Goal: Task Accomplishment & Management: Use online tool/utility

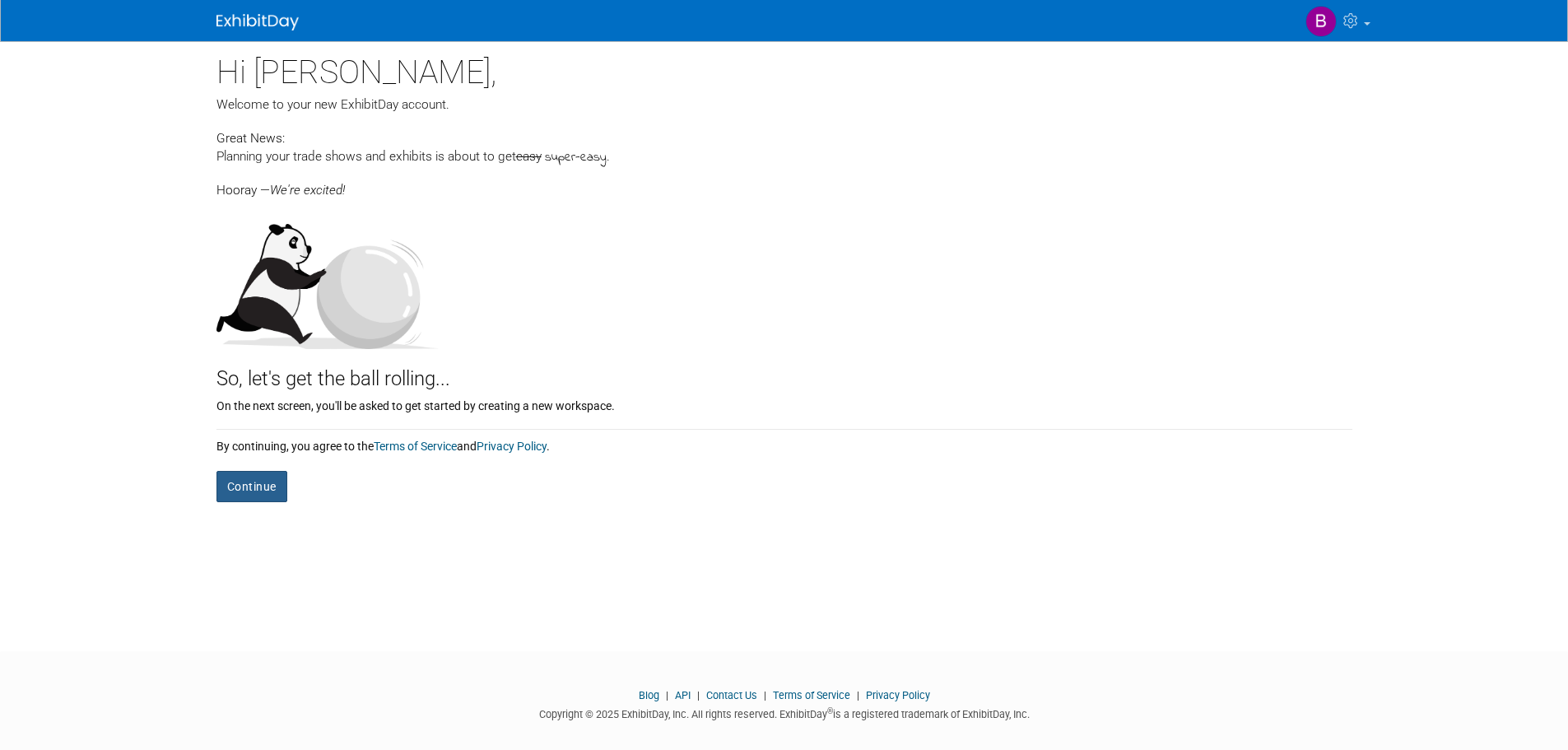
click at [232, 492] on button "Continue" at bounding box center [251, 487] width 71 height 32
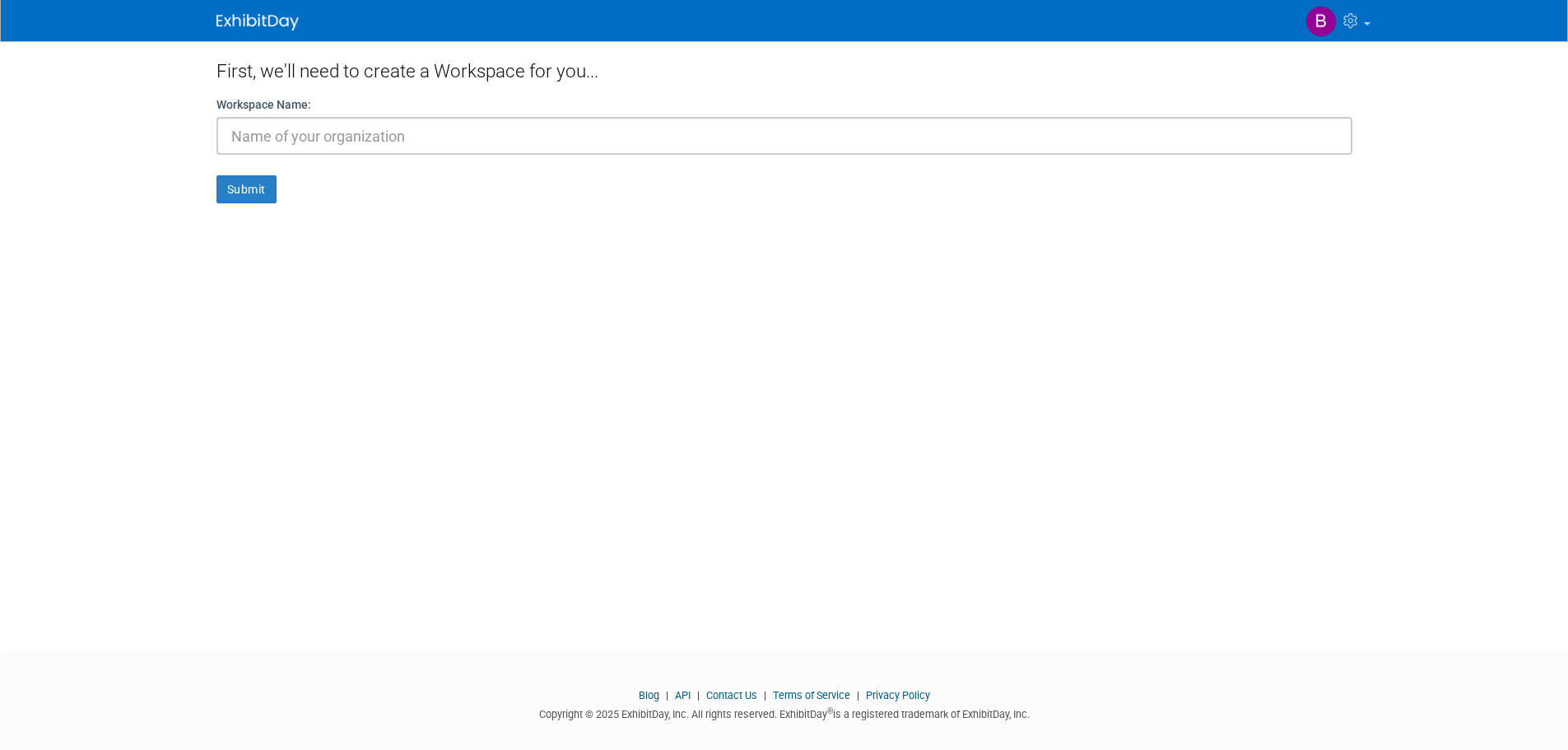
type input "v"
type input "Visionar"
click at [249, 186] on button "Submit" at bounding box center [246, 190] width 60 height 28
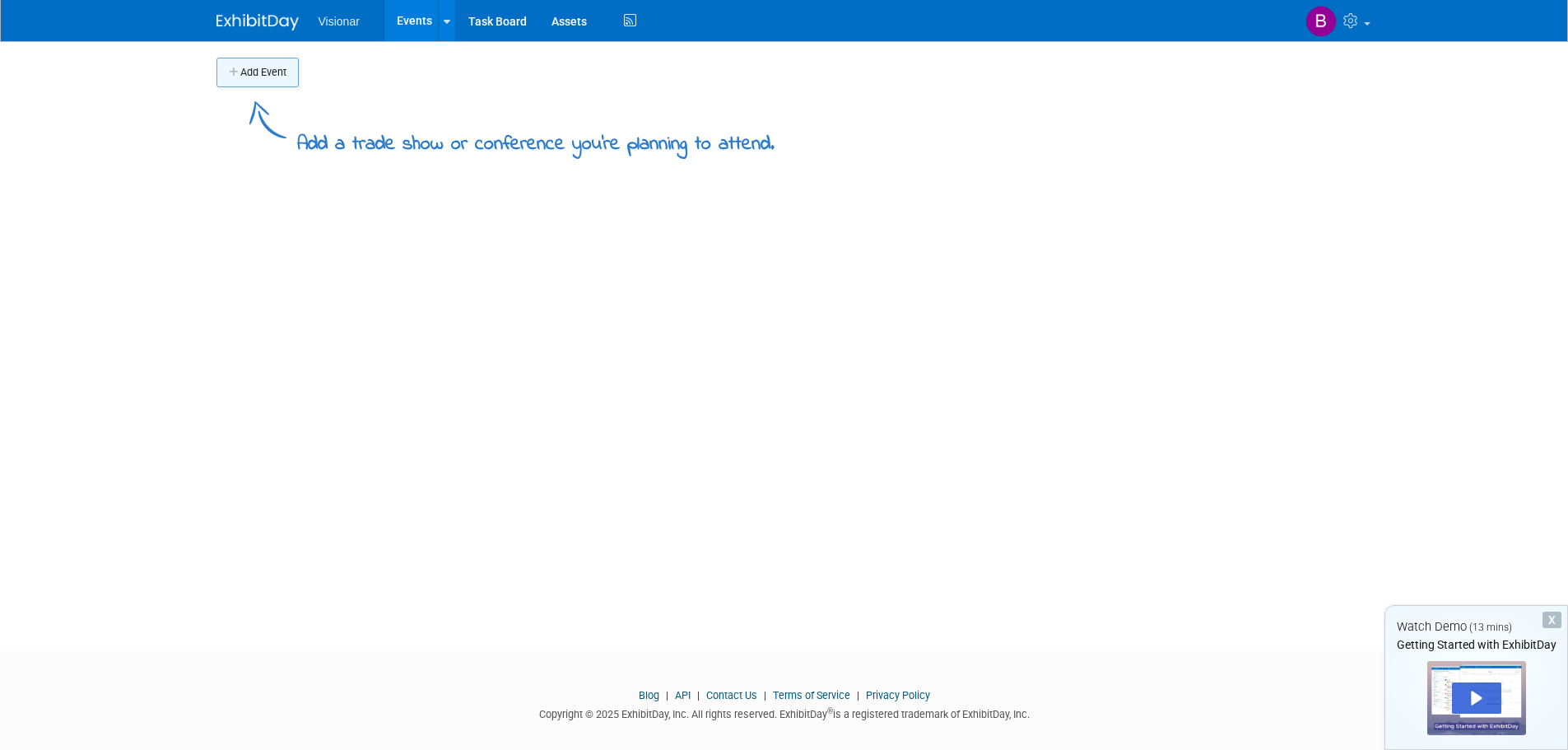
click at [271, 72] on button "Add Event" at bounding box center [257, 72] width 82 height 30
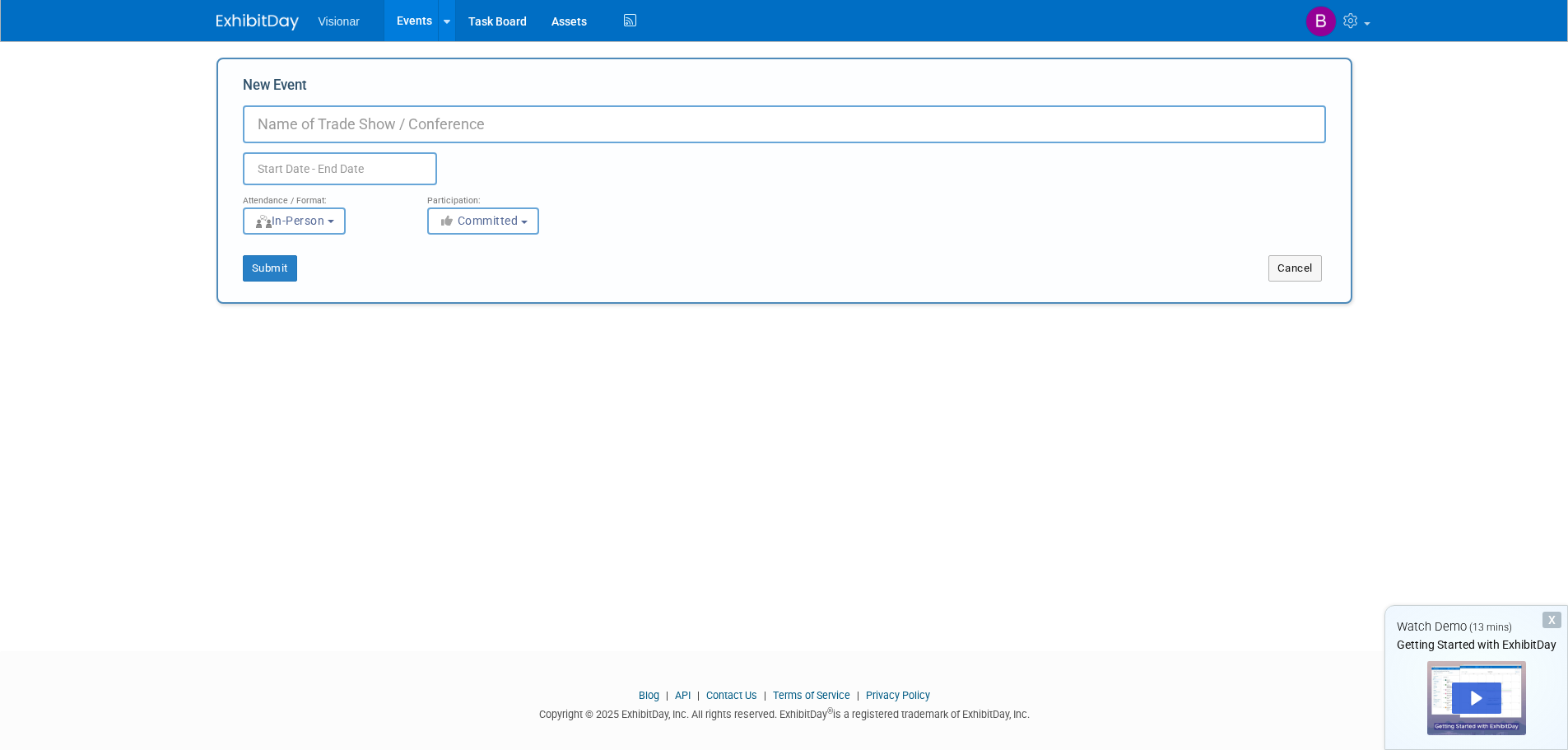
click at [302, 124] on input "New Event" at bounding box center [784, 124] width 1083 height 37
type input "glassbuild"
click at [585, 133] on input "glassbuild" at bounding box center [784, 124] width 1083 height 37
click at [378, 167] on input "text" at bounding box center [340, 169] width 194 height 33
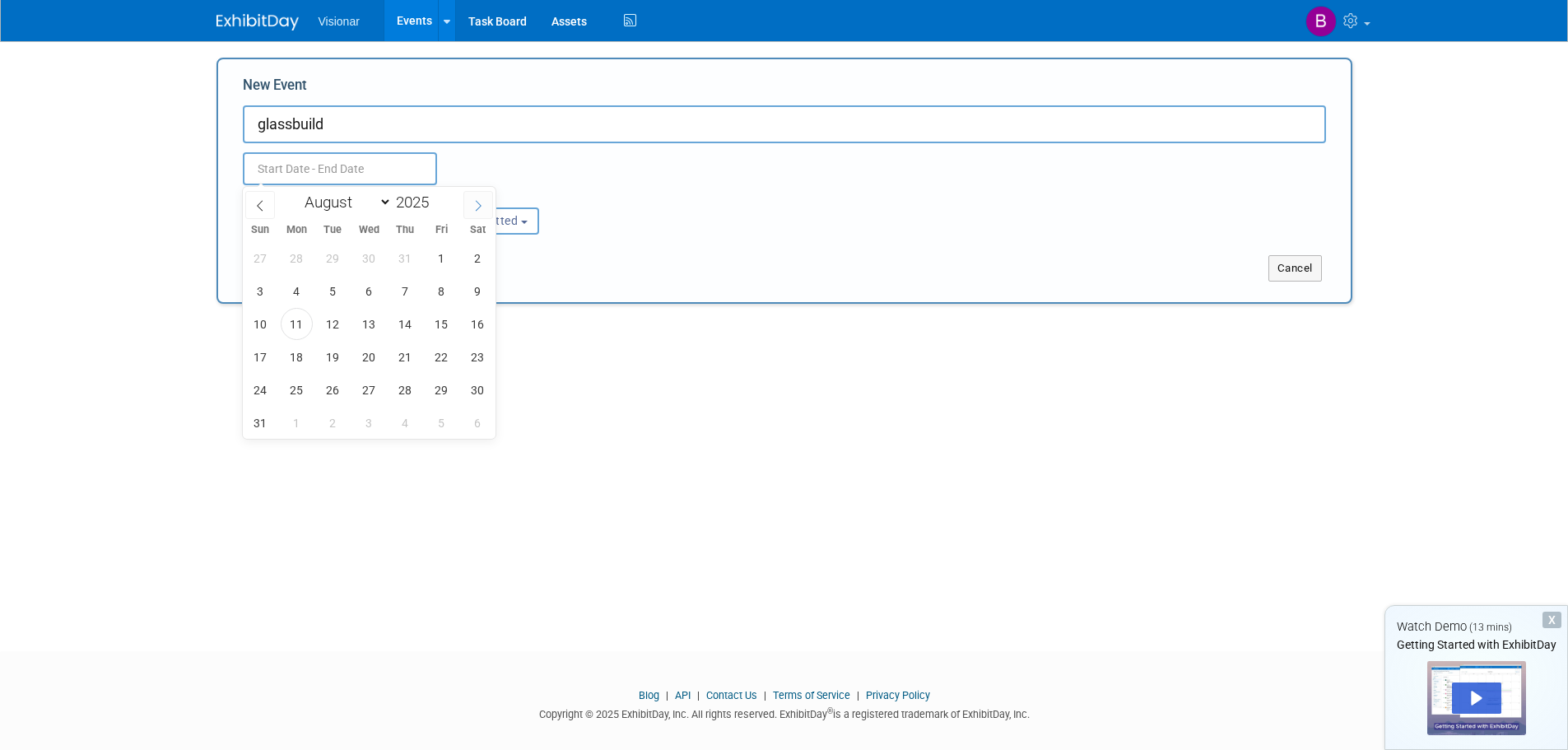
click at [478, 205] on icon at bounding box center [479, 206] width 12 height 12
select select "10"
click at [297, 293] on span "3" at bounding box center [296, 291] width 32 height 32
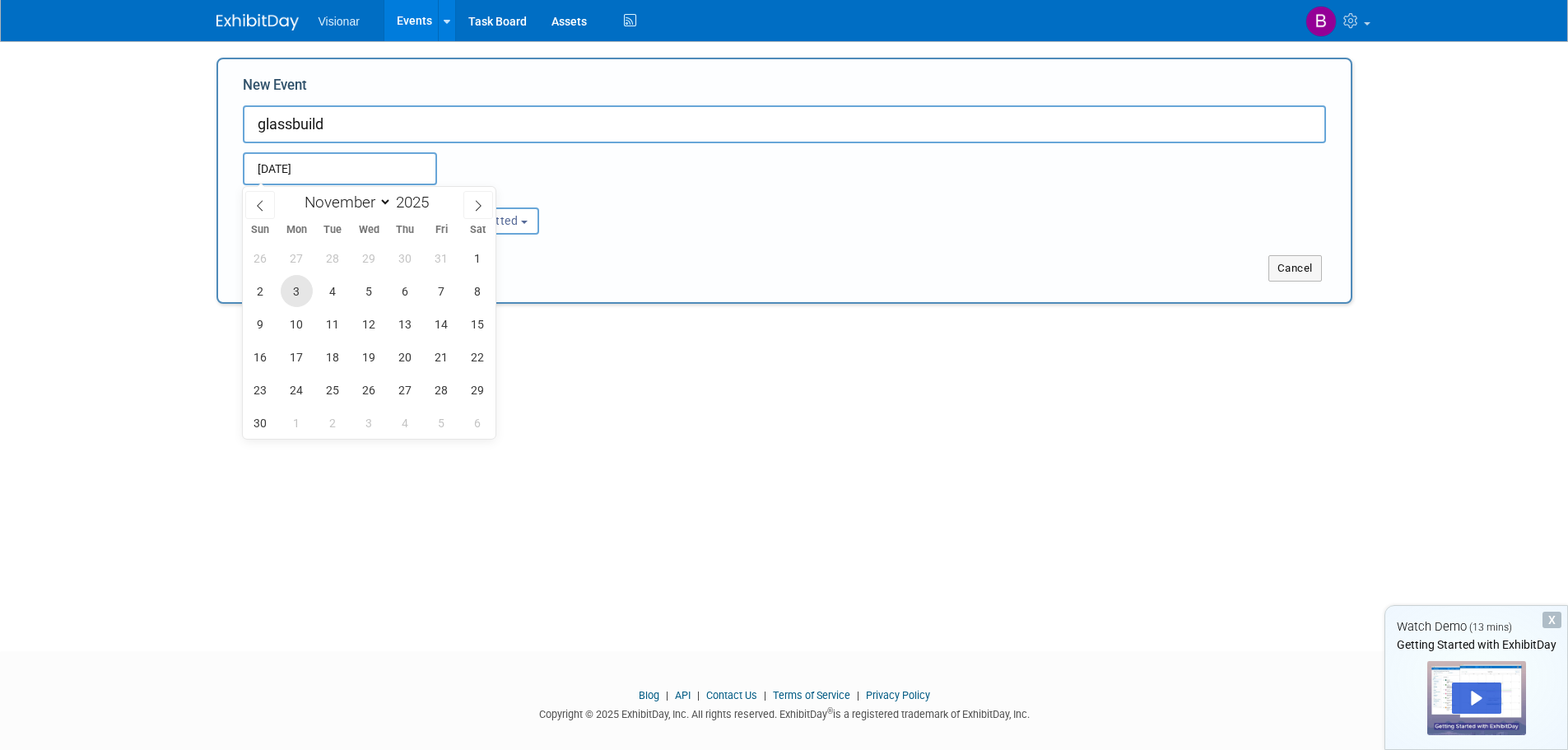
type input "[DATE] to [DATE]"
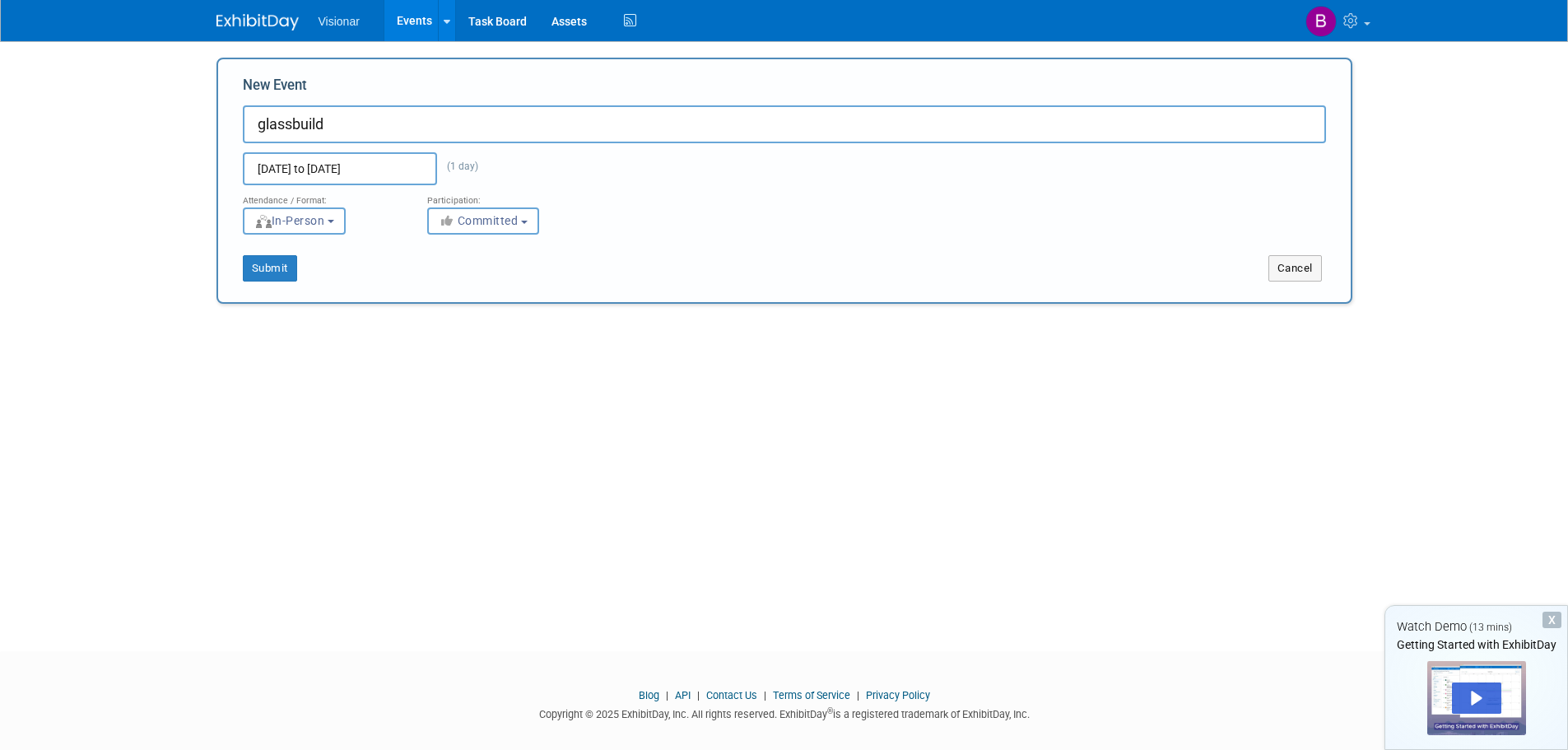
click at [522, 161] on div "[DATE] to [DATE] (1 day) Duplicate Event Warning" at bounding box center [784, 164] width 1108 height 42
click at [262, 259] on button "Submit" at bounding box center [270, 269] width 54 height 27
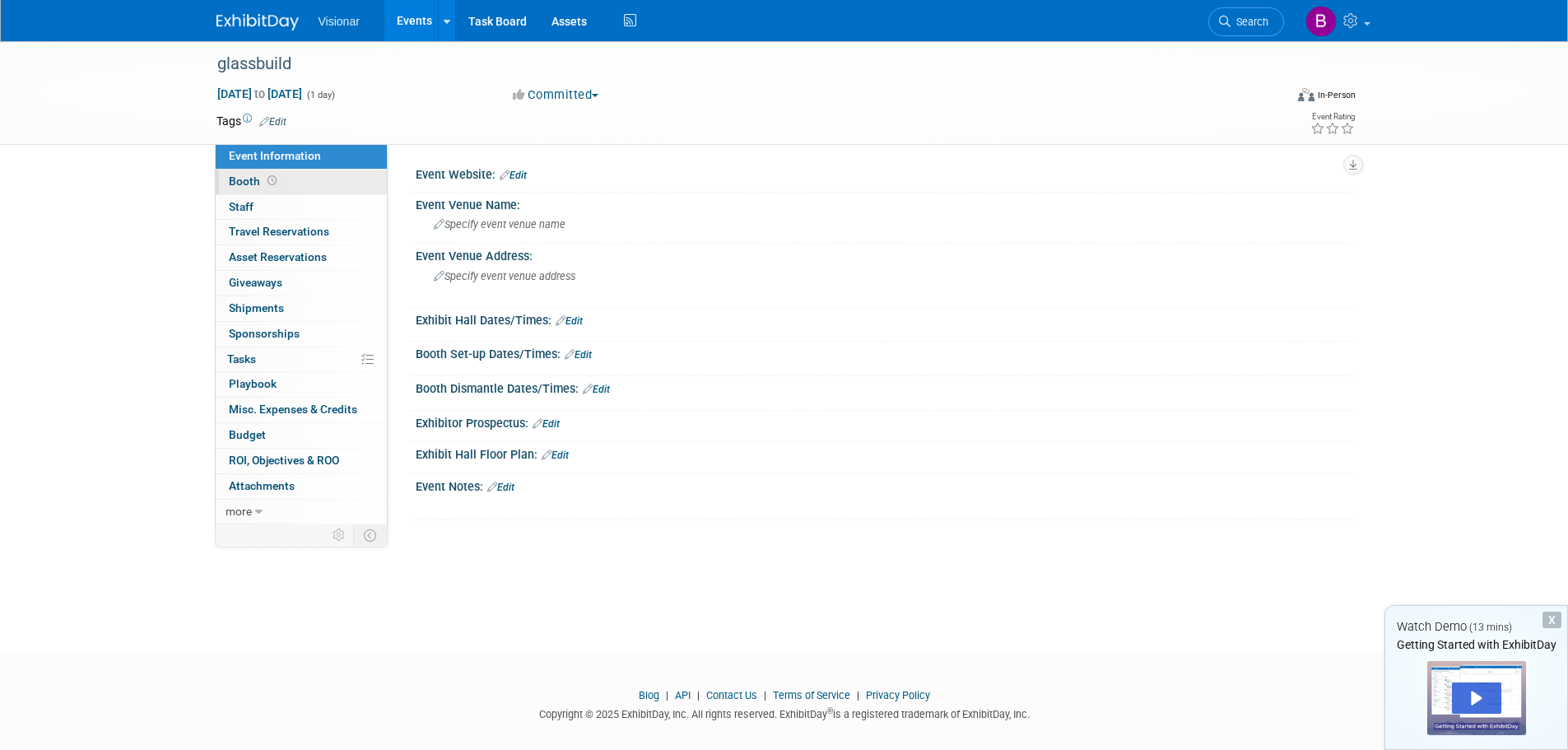
click at [238, 184] on span "Booth" at bounding box center [254, 181] width 51 height 13
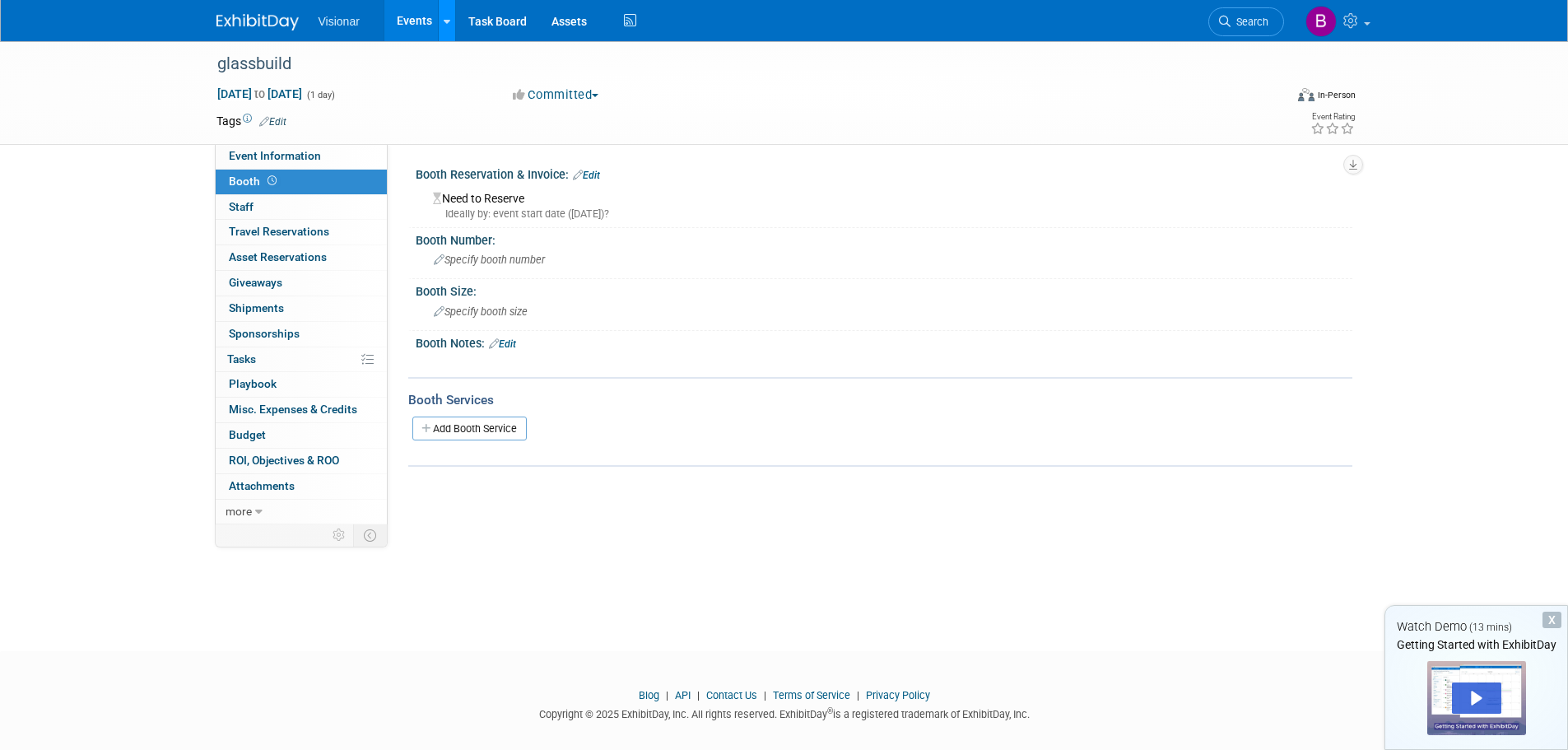
click at [447, 22] on icon at bounding box center [447, 22] width 7 height 11
click at [247, 185] on span "Booth" at bounding box center [254, 181] width 51 height 13
click at [543, 213] on div "Ideally by: event start date (Mon. Nov 3, 2025)?" at bounding box center [886, 214] width 907 height 15
click at [484, 421] on link "Add Booth Service" at bounding box center [469, 428] width 114 height 24
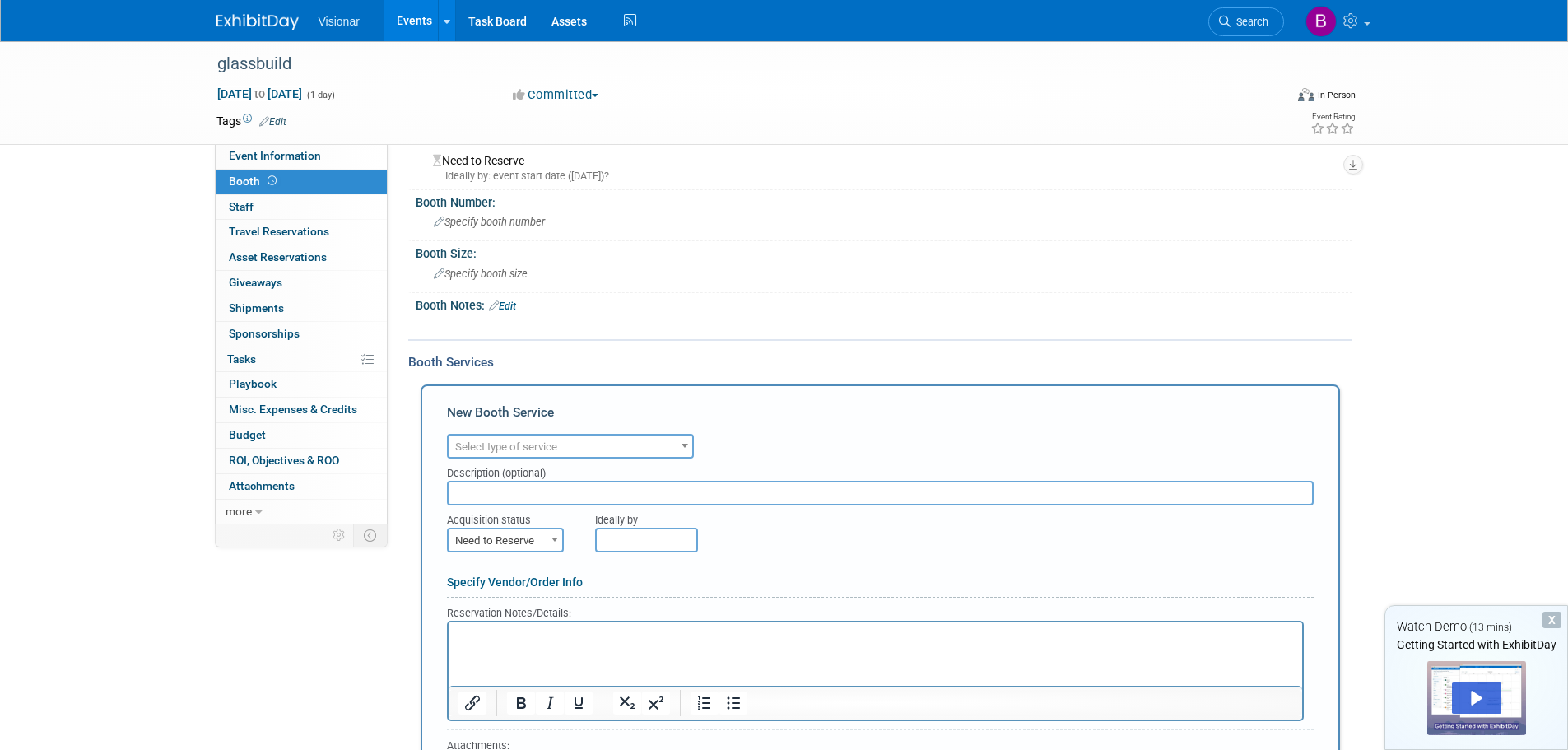
scroll to position [82, 0]
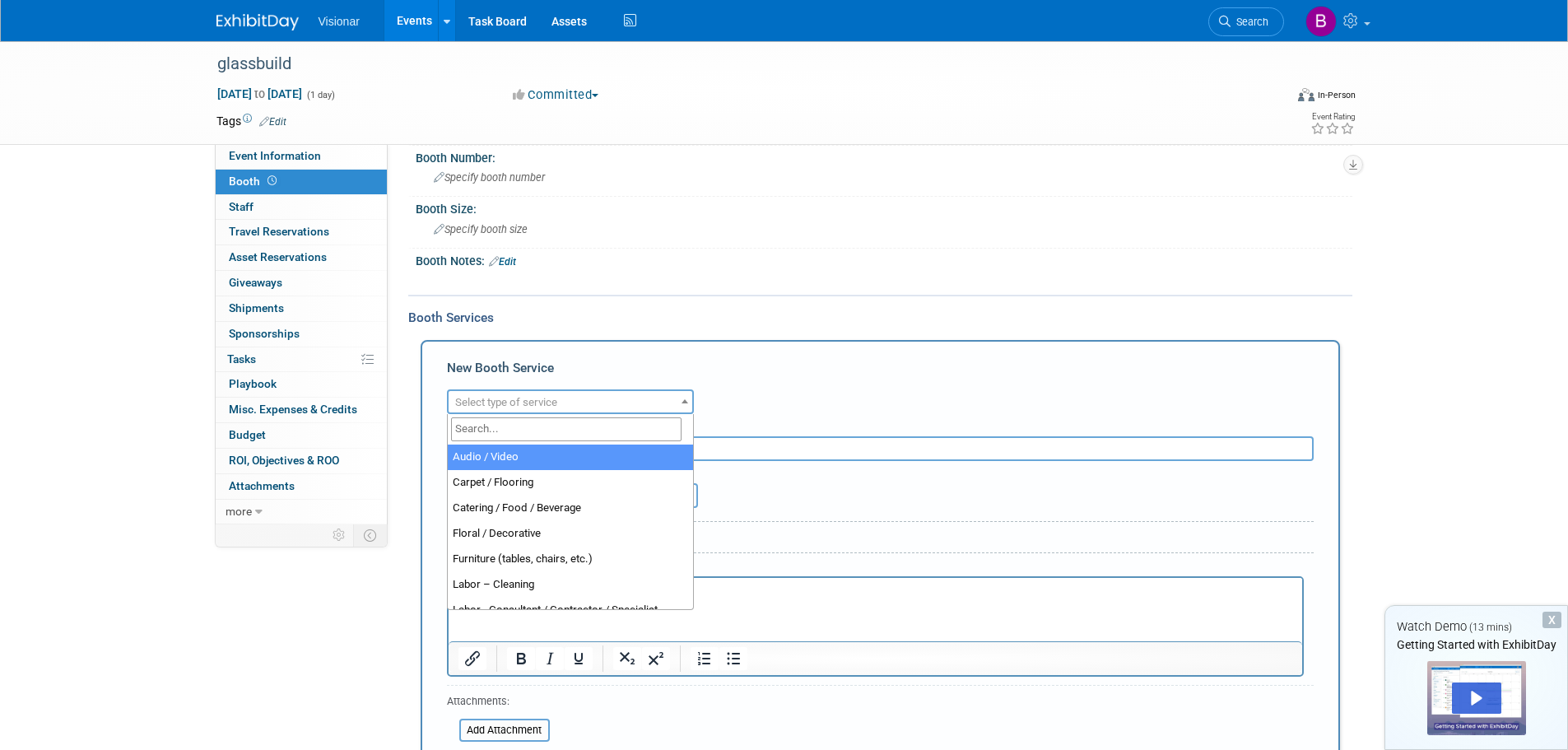
click at [529, 399] on span "Select type of service" at bounding box center [506, 402] width 102 height 12
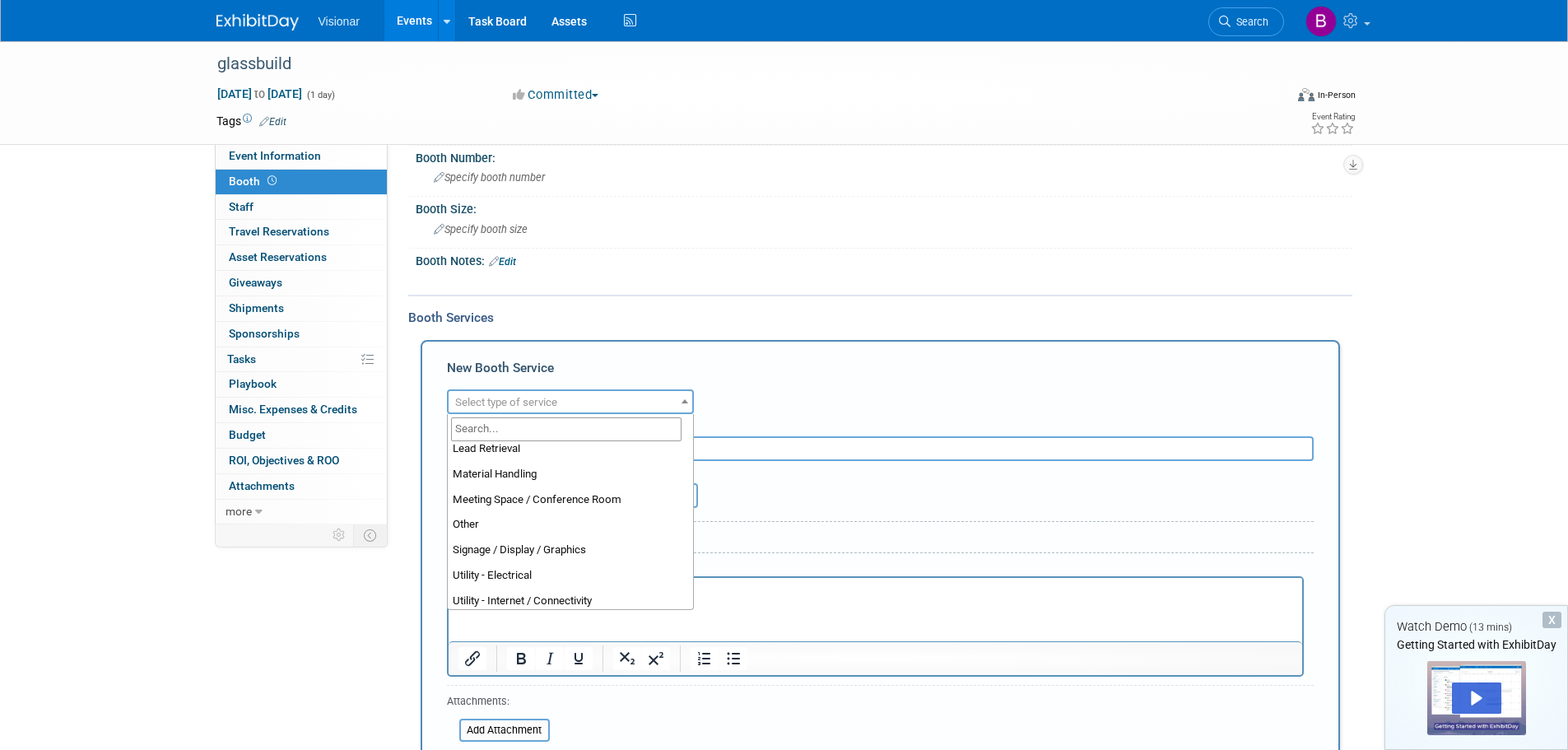
scroll to position [421, 0]
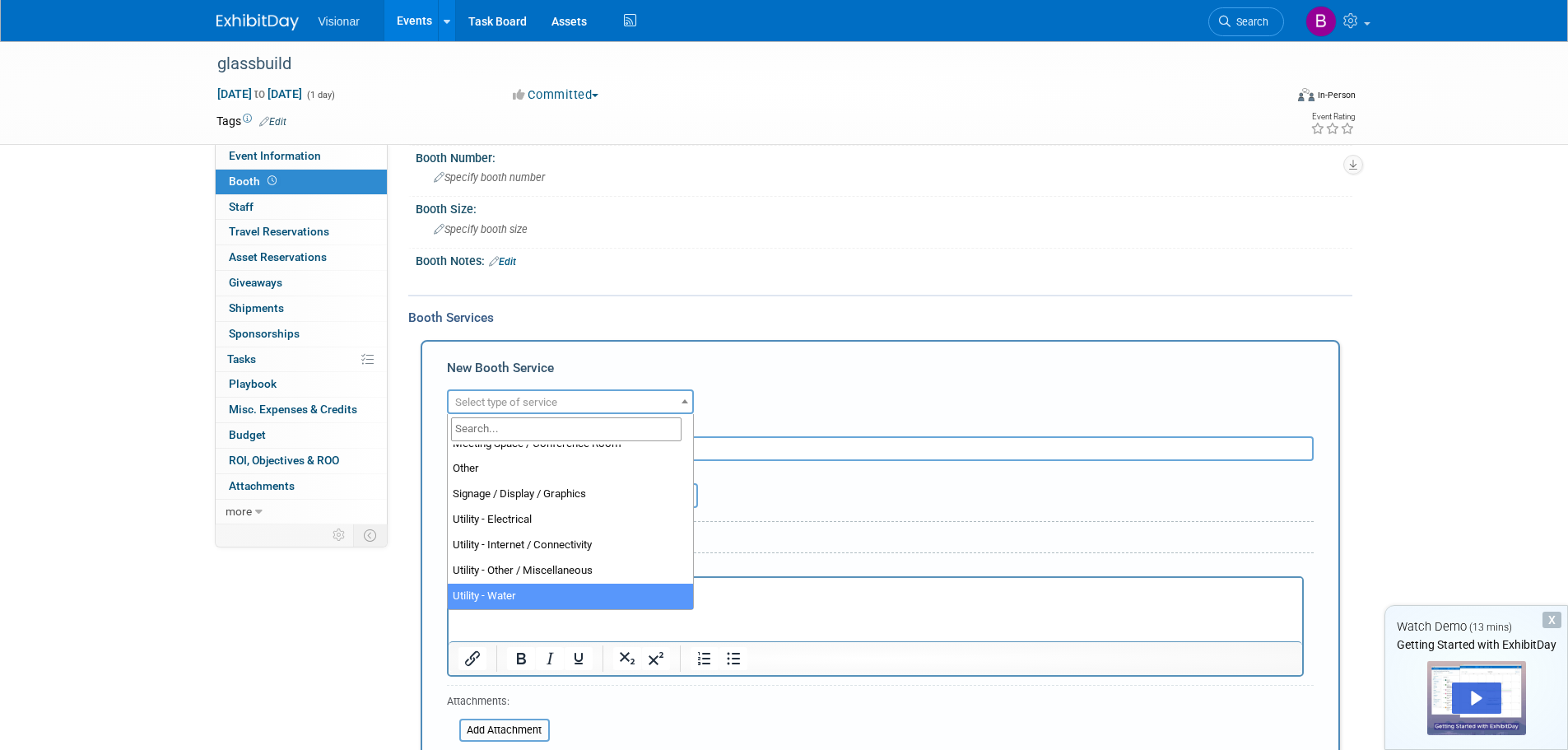
click at [350, 631] on div "Event Information Event Info Booth Booth 0 Staff 0 Staff 0 Travel Reservations …" at bounding box center [784, 404] width 1160 height 889
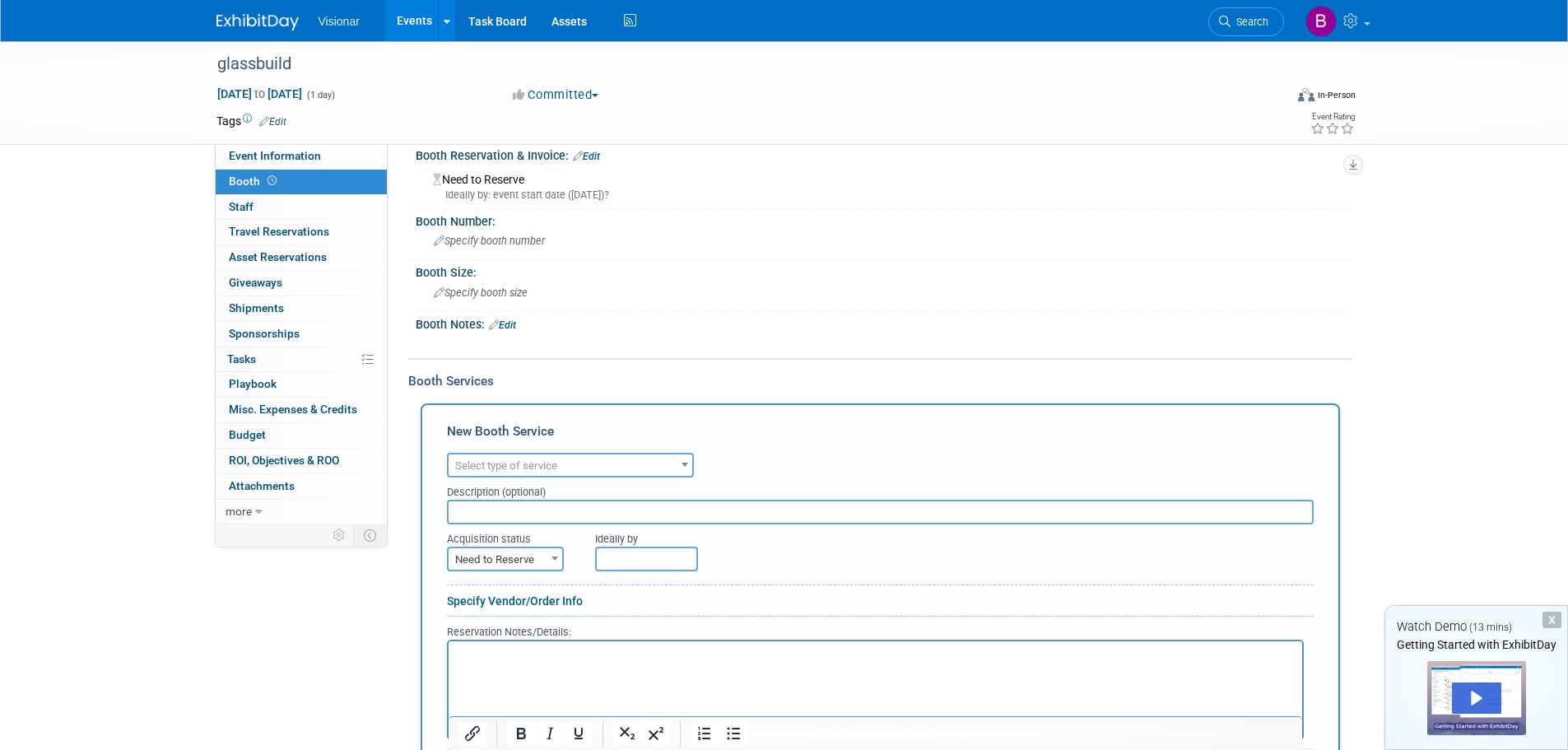
scroll to position [0, 0]
